Goal: Task Accomplishment & Management: Manage account settings

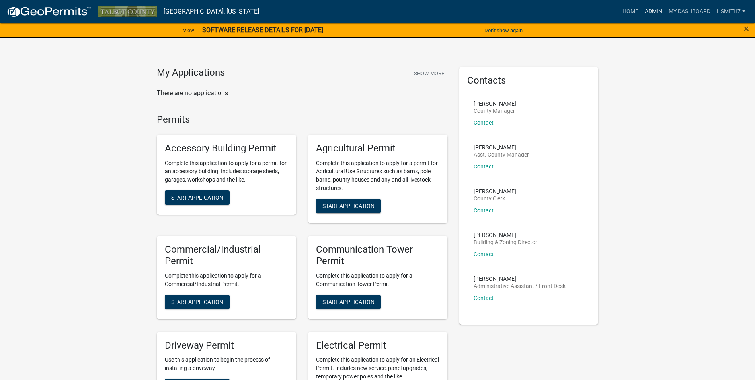
click at [646, 17] on link "Admin" at bounding box center [654, 11] width 24 height 15
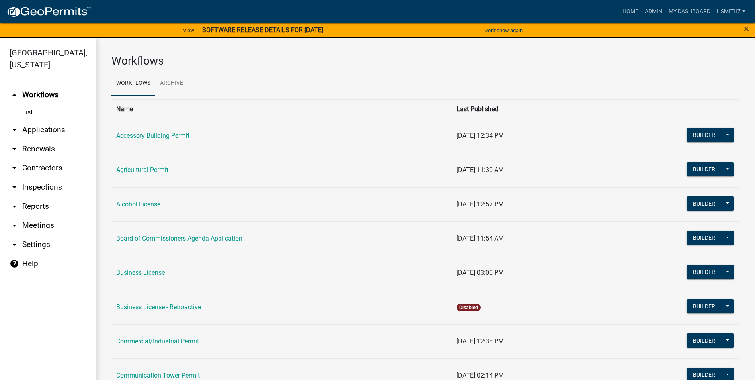
click at [60, 133] on link "arrow_drop_down Applications" at bounding box center [48, 129] width 96 height 19
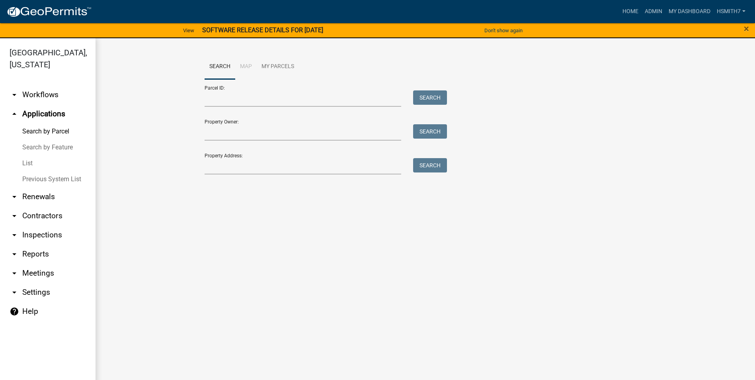
click at [54, 165] on link "List" at bounding box center [48, 163] width 96 height 16
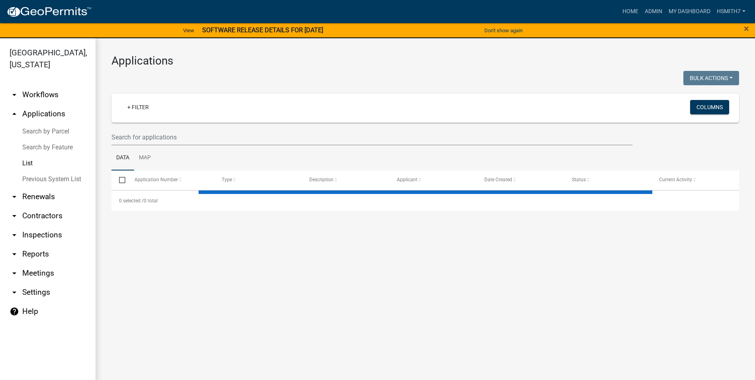
select select "3: 100"
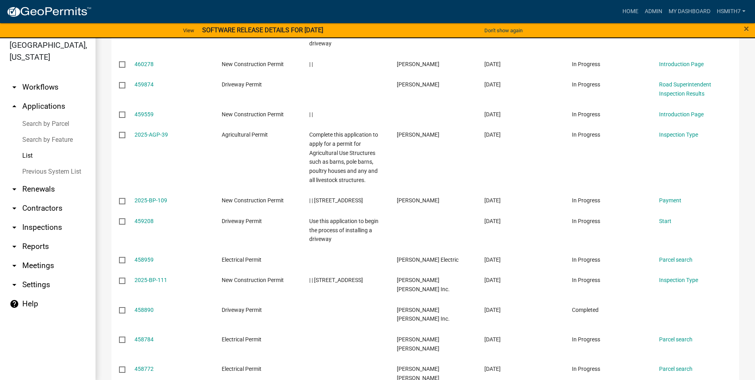
scroll to position [10, 0]
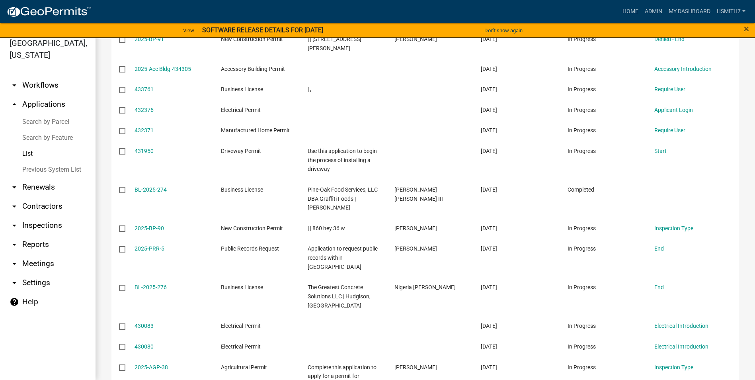
scroll to position [2477, 0]
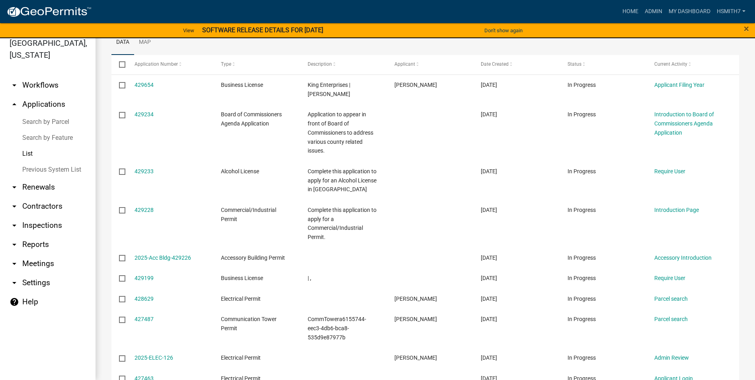
scroll to position [0, 0]
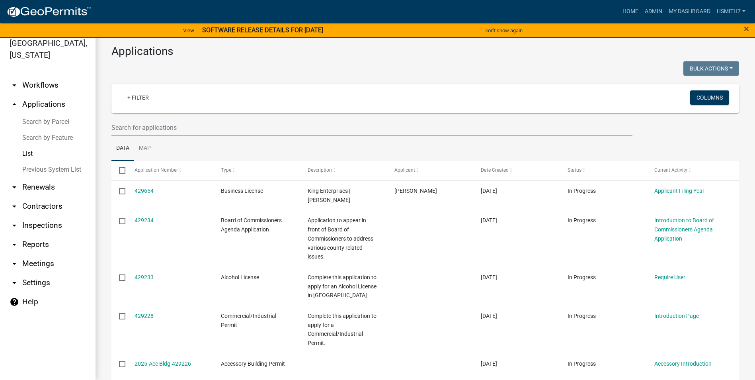
click at [744, 29] on div "×" at bounding box center [723, 30] width 63 height 17
click at [747, 32] on span "×" at bounding box center [746, 28] width 5 height 11
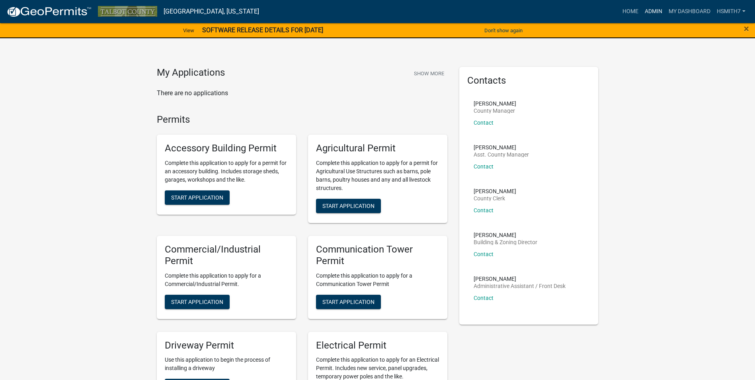
click at [653, 10] on link "Admin" at bounding box center [654, 11] width 24 height 15
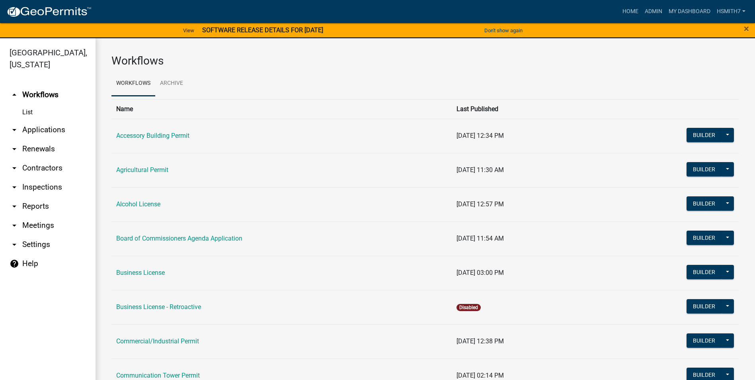
click at [45, 127] on link "arrow_drop_down Applications" at bounding box center [48, 129] width 96 height 19
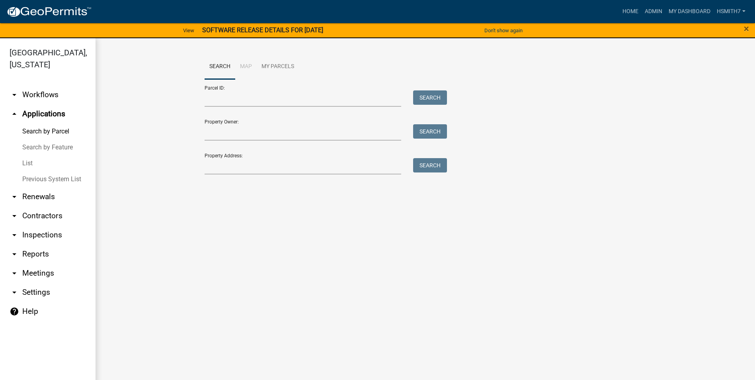
click at [32, 160] on link "List" at bounding box center [48, 163] width 96 height 16
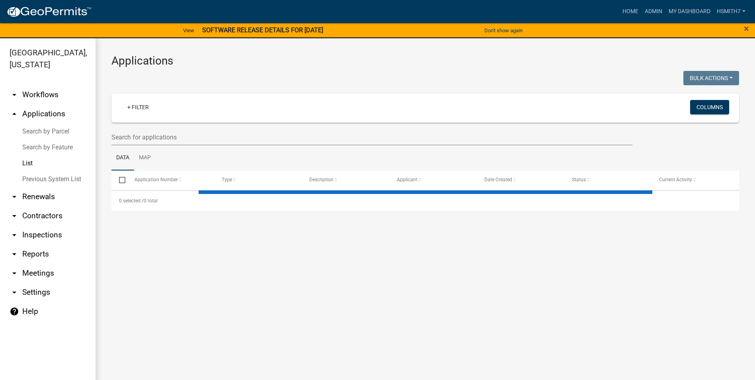
select select "3: 100"
